Goal: Task Accomplishment & Management: Manage account settings

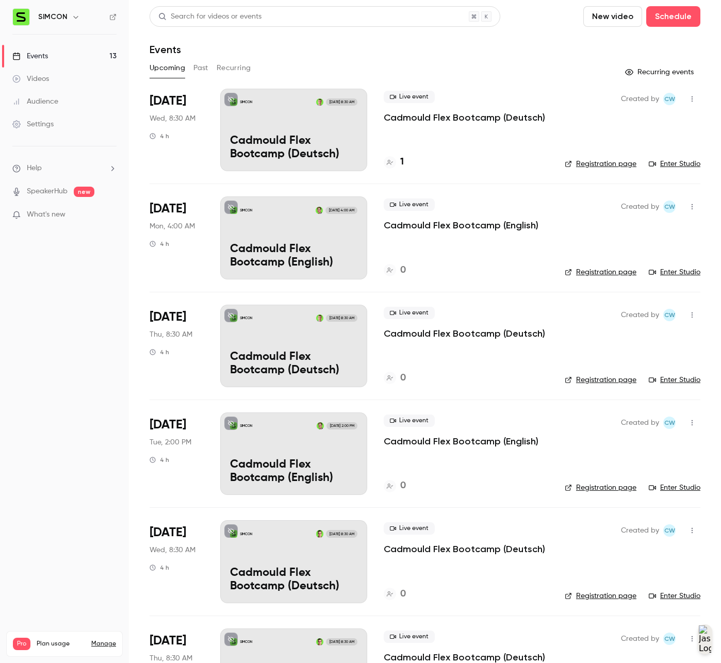
click at [288, 123] on div "SIMCON [DATE] 8:30 AM Cadmould Flex Bootcamp (Deutsch)" at bounding box center [293, 130] width 147 height 82
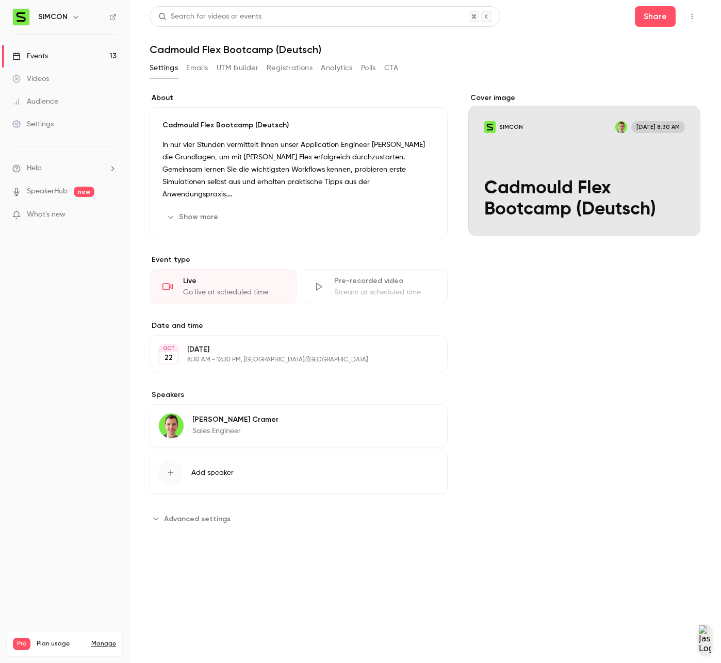
click at [61, 218] on span "What's new" at bounding box center [46, 214] width 39 height 11
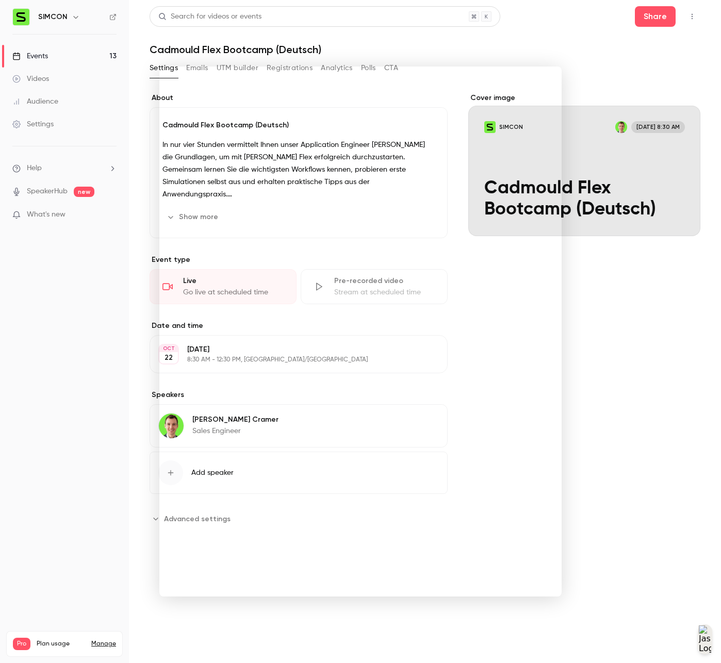
click at [641, 445] on div at bounding box center [360, 331] width 721 height 663
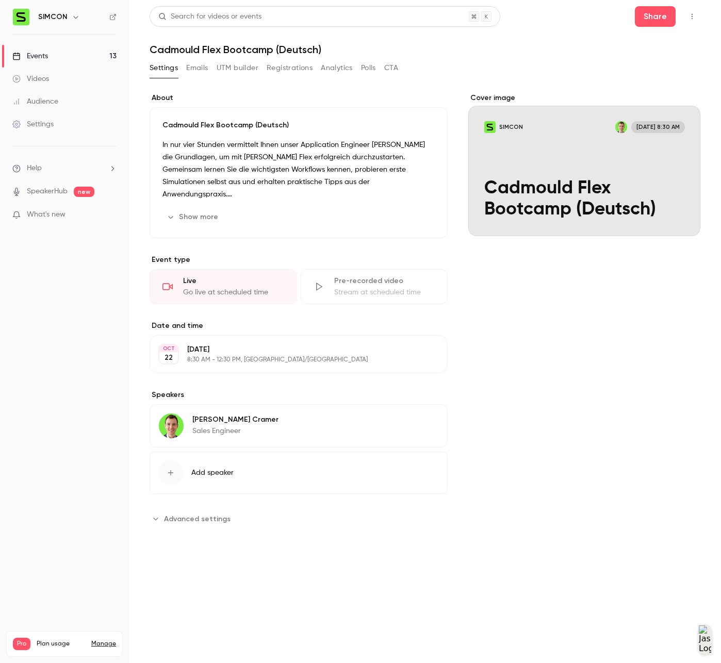
click at [69, 55] on link "Events 13" at bounding box center [64, 56] width 129 height 23
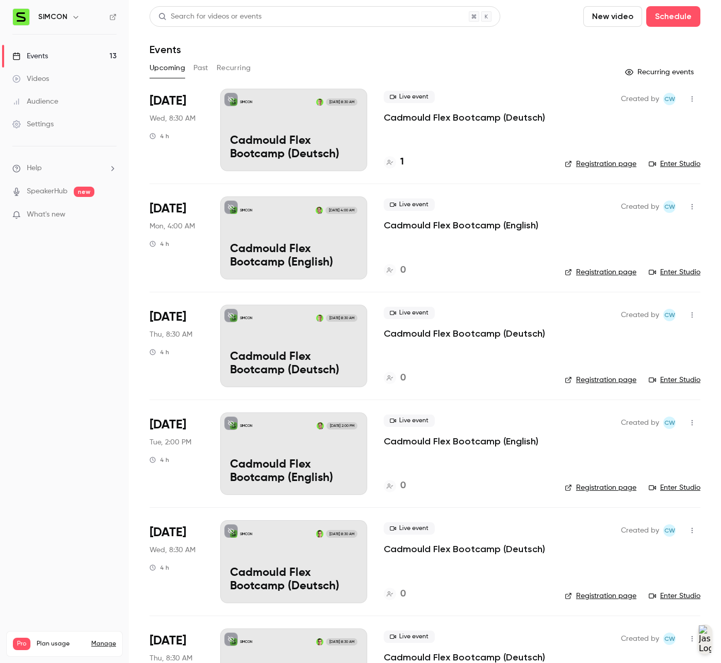
click at [336, 139] on p "Cadmould Flex Bootcamp (Deutsch)" at bounding box center [293, 148] width 127 height 27
